Goal: Find specific page/section: Find specific page/section

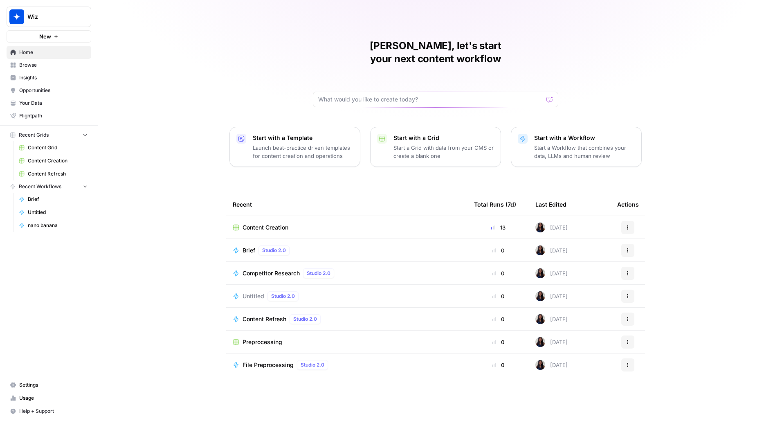
click at [32, 22] on button "Wiz" at bounding box center [49, 17] width 85 height 20
type input "trac"
click at [58, 63] on span "Tractian" at bounding box center [79, 61] width 108 height 8
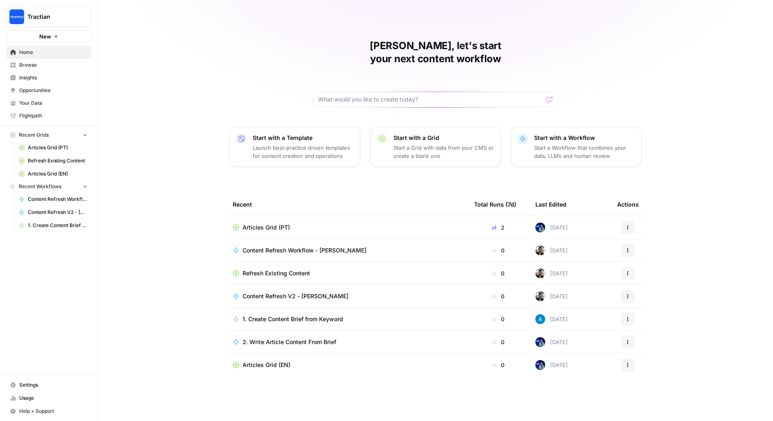
click at [278, 223] on span "Articles Grid (PT)" at bounding box center [266, 227] width 47 height 8
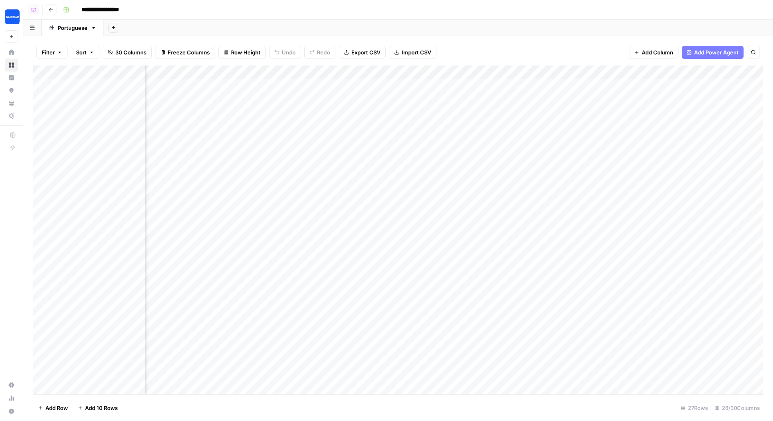
scroll to position [0, 366]
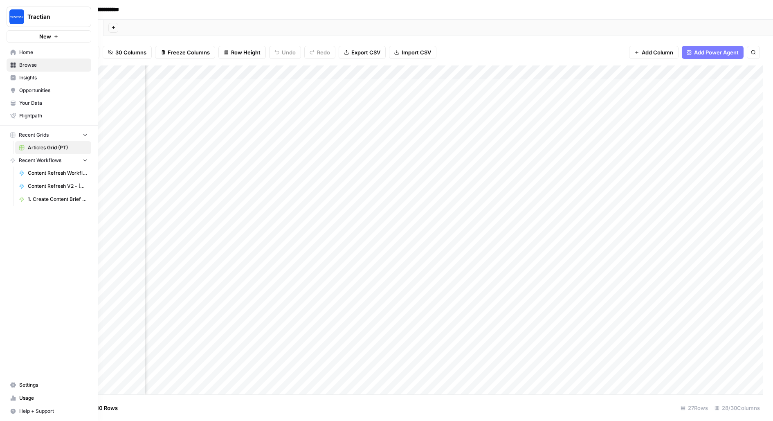
click at [31, 65] on span "Browse" at bounding box center [53, 64] width 68 height 7
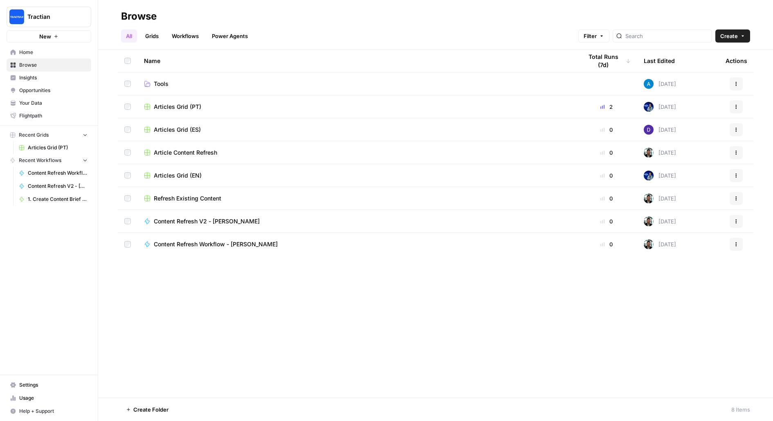
click at [179, 130] on span "Articles Grid (ES)" at bounding box center [177, 130] width 47 height 8
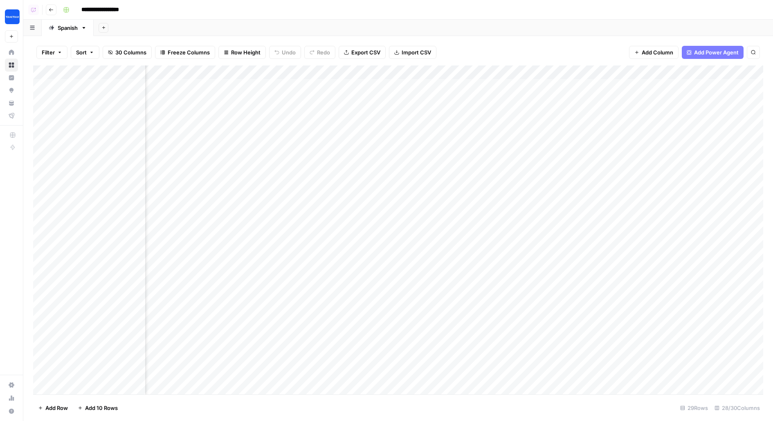
scroll to position [0, 351]
click at [55, 15] on header "**********" at bounding box center [398, 10] width 750 height 20
click at [54, 13] on button "Go back" at bounding box center [51, 9] width 11 height 11
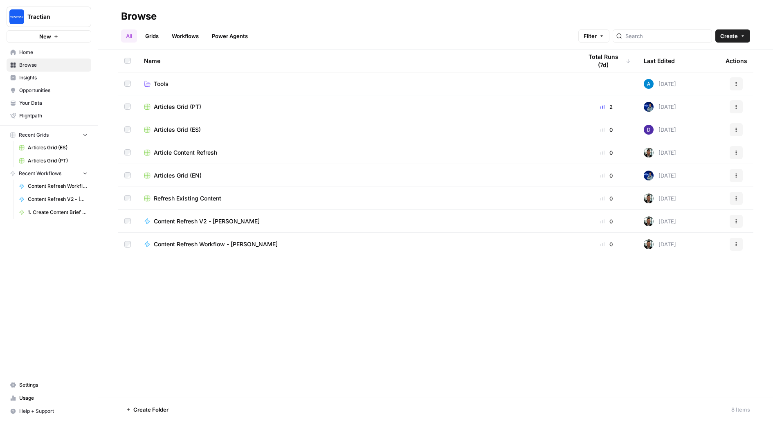
click at [195, 175] on span "Articles Grid (EN)" at bounding box center [178, 175] width 48 height 8
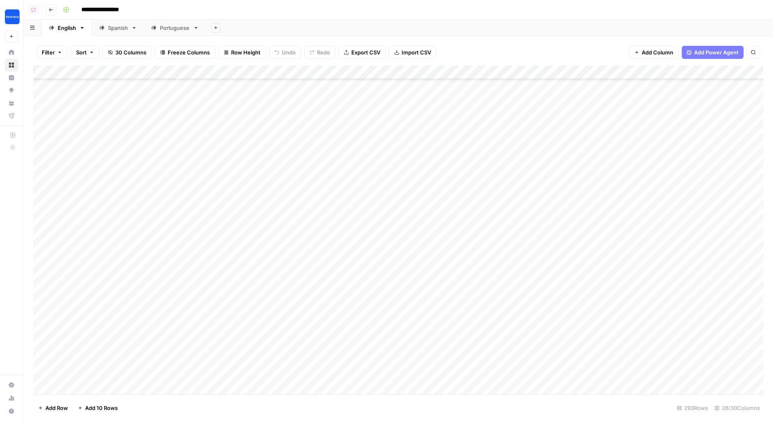
scroll to position [1540, 0]
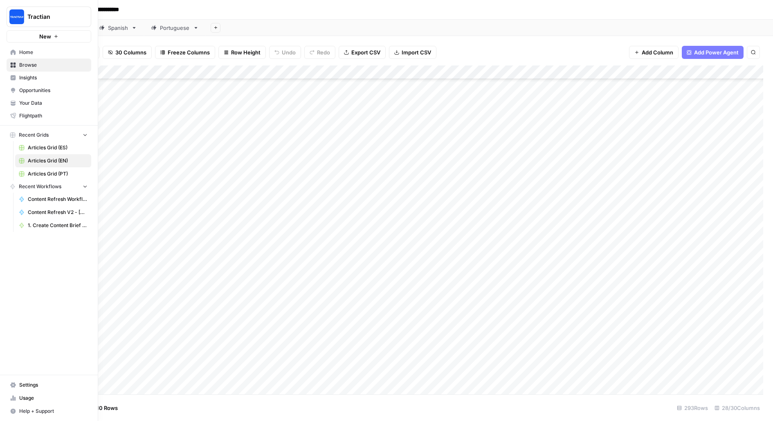
click at [21, 396] on span "Usage" at bounding box center [53, 397] width 68 height 7
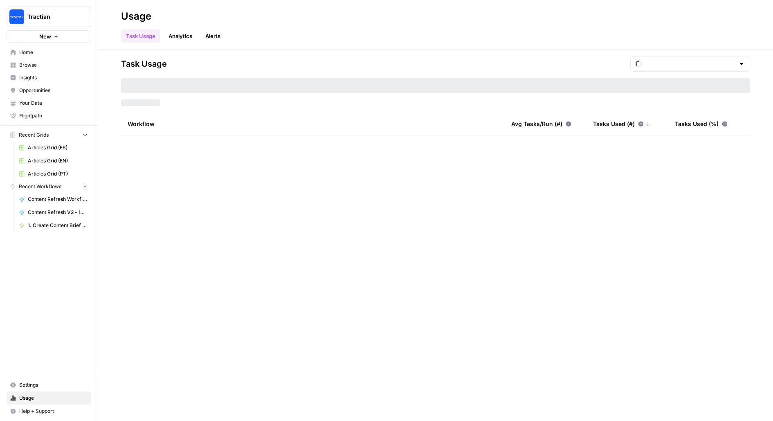
type input "September Tasks"
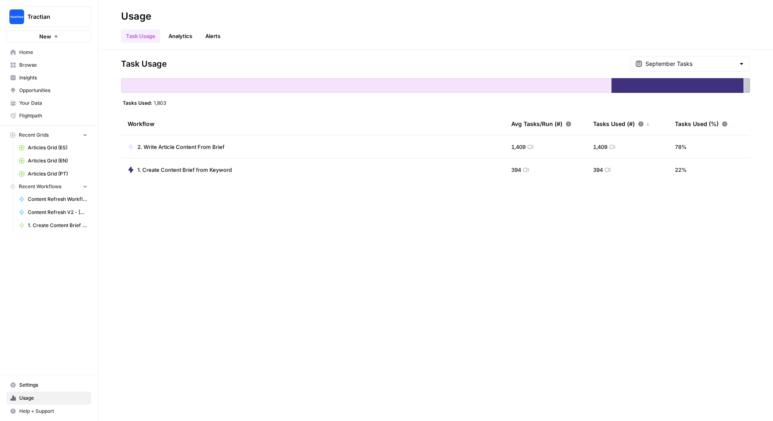
click at [722, 68] on div "September Tasks" at bounding box center [690, 64] width 120 height 16
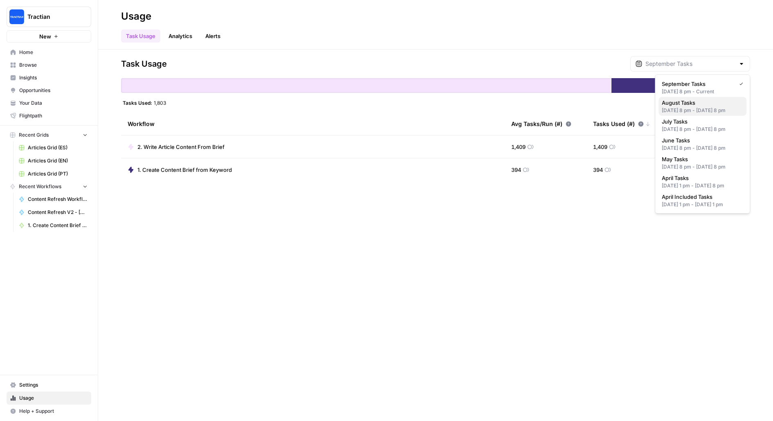
click at [688, 103] on span "August Tasks" at bounding box center [701, 103] width 78 height 8
type input "August Tasks"
